Goal: Check status

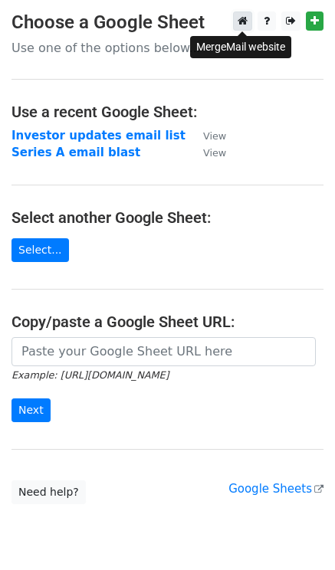
click at [248, 20] on link at bounding box center [242, 20] width 19 height 19
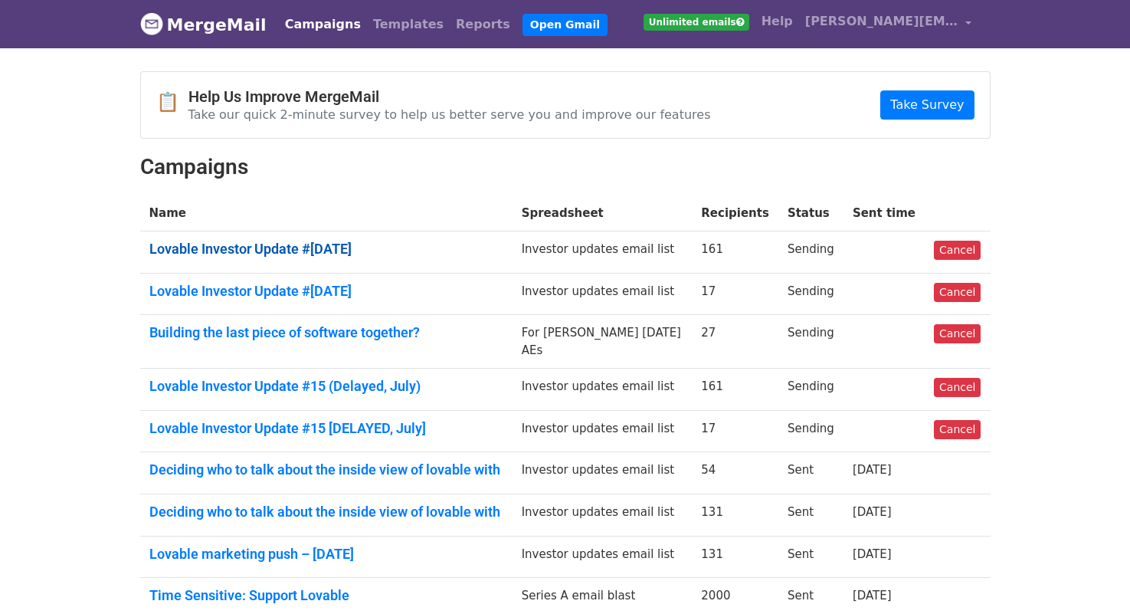
click at [279, 248] on link "Lovable Investor Update #16 – August 2025" at bounding box center [326, 249] width 354 height 17
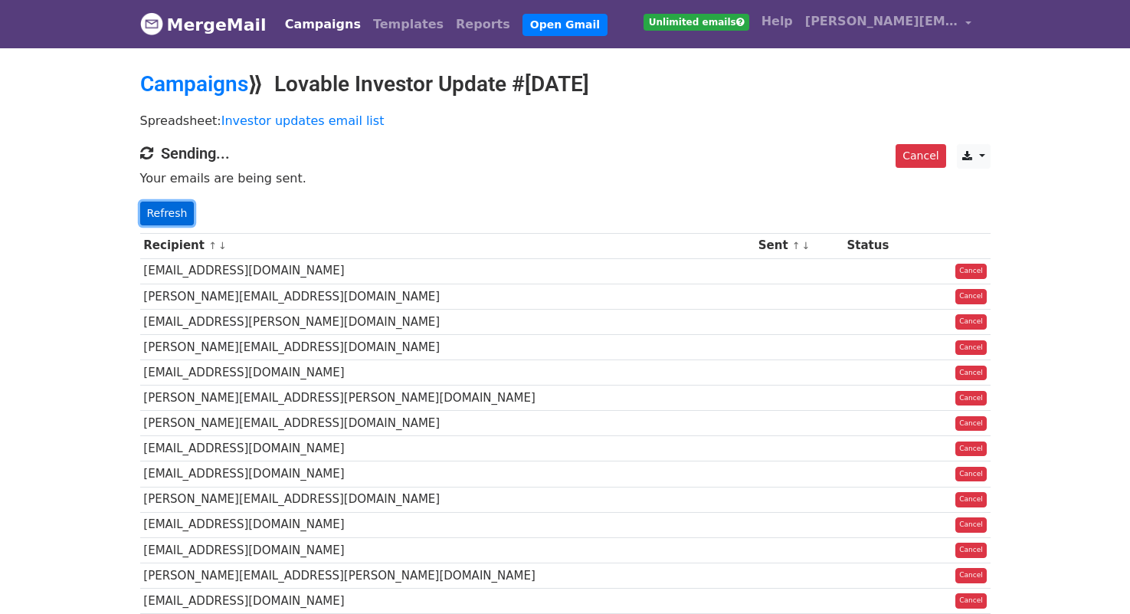
click at [158, 208] on link "Refresh" at bounding box center [167, 214] width 54 height 24
click at [221, 72] on link "Campaigns" at bounding box center [194, 83] width 108 height 25
